Goal: Complete application form: Complete application form

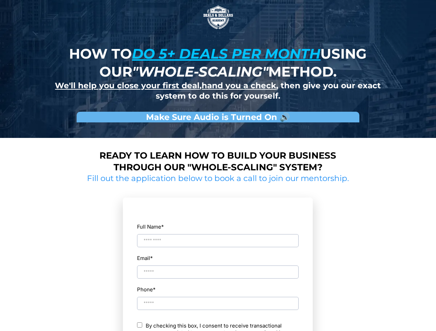
click at [218, 17] on img at bounding box center [218, 17] width 34 height 34
click at [218, 235] on input "Full Name *" at bounding box center [217, 240] width 161 height 13
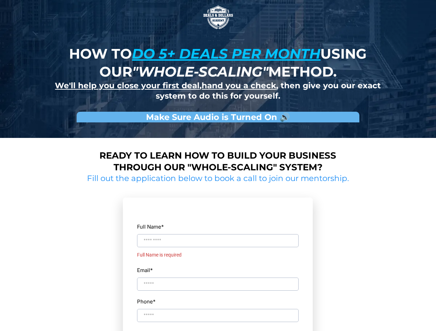
click at [218, 266] on div "Email *" at bounding box center [218, 278] width 162 height 26
click at [218, 297] on div "Full Name * Full Name is required Email * Phone * ch By checking this box, I co…" at bounding box center [218, 309] width 162 height 208
click at [218, 327] on input "Phone *" at bounding box center [217, 327] width 161 height 13
